Goal: Find specific page/section: Find specific page/section

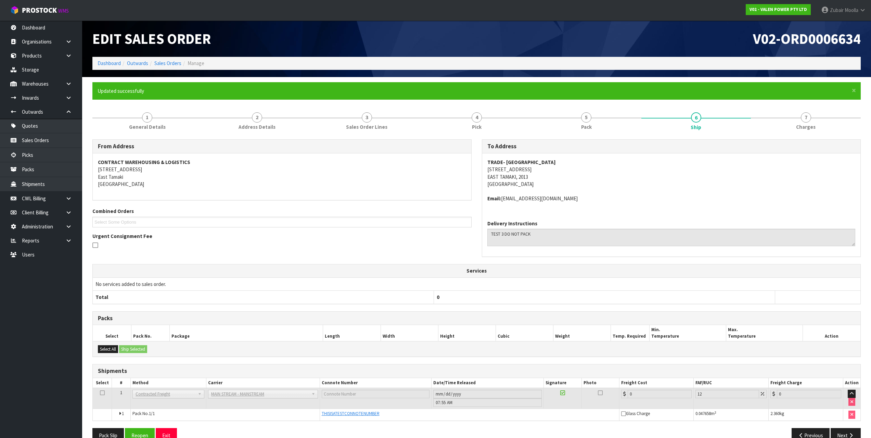
scroll to position [15, 0]
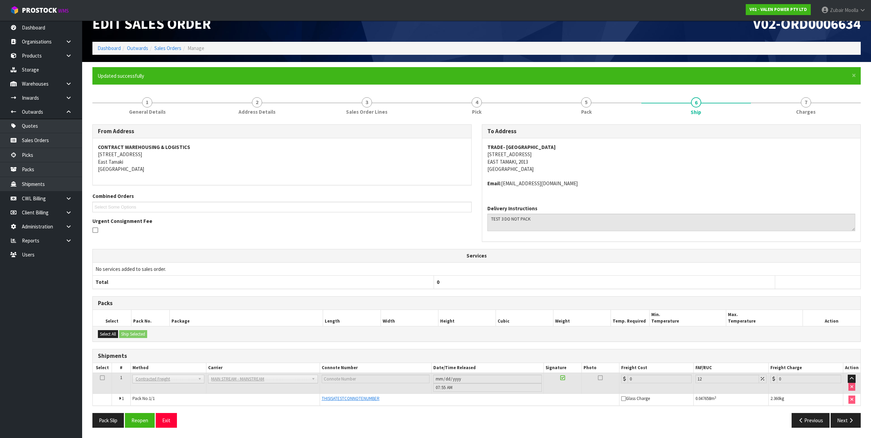
click at [178, 44] on li "Sales Orders" at bounding box center [164, 47] width 33 height 7
click at [164, 49] on link "Sales Orders" at bounding box center [167, 48] width 27 height 7
drag, startPoint x: 164, startPoint y: 49, endPoint x: 463, endPoint y: 46, distance: 299.4
click at [194, 49] on ol "Dashboard Outwards Sales Orders Manage" at bounding box center [476, 48] width 768 height 13
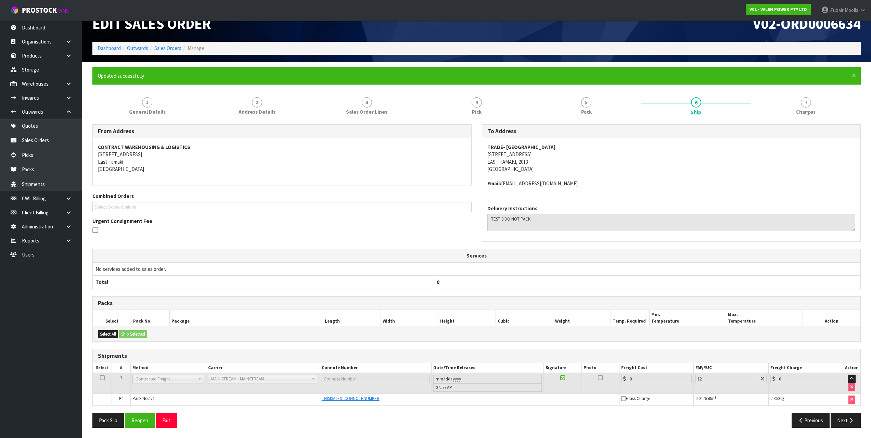
click at [463, 46] on ol "Dashboard Outwards Sales Orders Manage" at bounding box center [476, 48] width 768 height 13
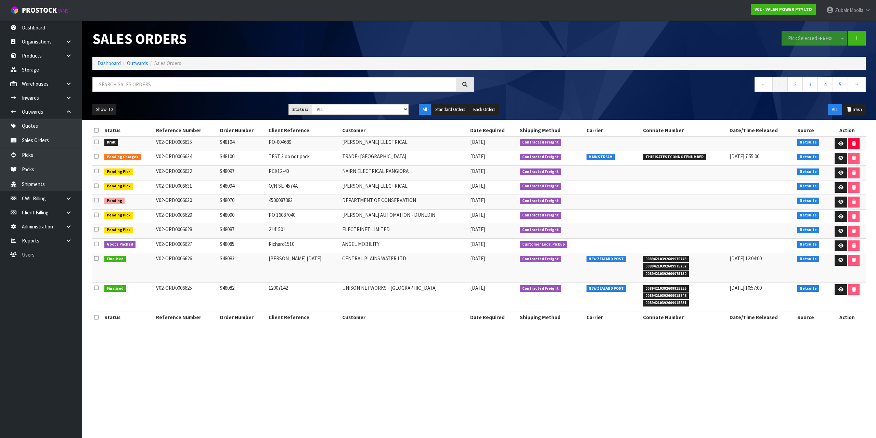
drag, startPoint x: 463, startPoint y: 46, endPoint x: 448, endPoint y: 45, distance: 14.8
click at [309, 317] on th "Client Reference" at bounding box center [304, 316] width 74 height 11
click at [46, 23] on link "Dashboard" at bounding box center [41, 28] width 82 height 14
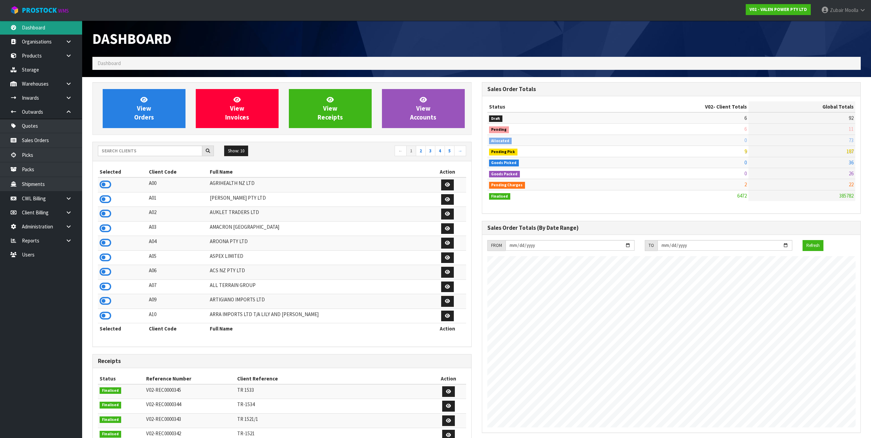
scroll to position [518, 389]
click at [57, 18] on nav "Toggle navigation ProStock WMS V02 - VALEN POWER PTY LTD Zubair Moolla Logout" at bounding box center [435, 10] width 871 height 21
click at [57, 11] on span "ProStock" at bounding box center [39, 10] width 35 height 9
click at [76, 193] on link at bounding box center [71, 198] width 22 height 14
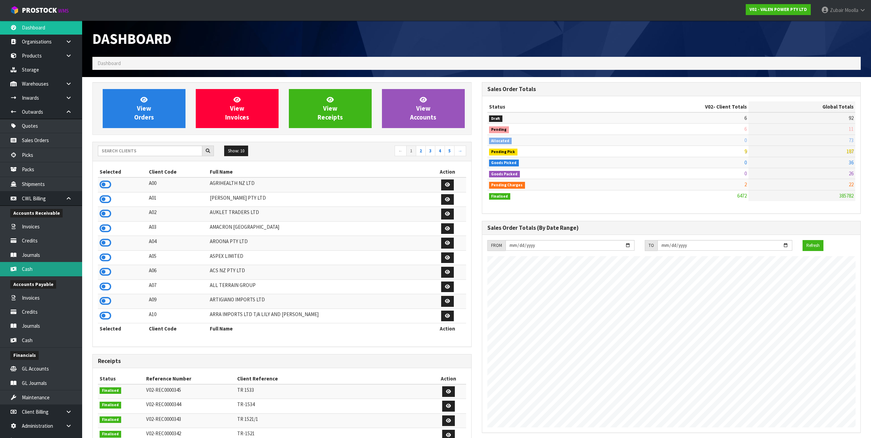
click at [37, 265] on link "Cash" at bounding box center [41, 269] width 82 height 14
click at [48, 272] on link "Cash" at bounding box center [41, 269] width 82 height 14
